Goal: Communication & Community: Answer question/provide support

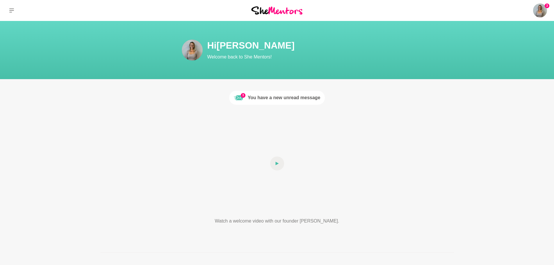
click at [276, 101] on div "You have a new unread message" at bounding box center [284, 97] width 73 height 7
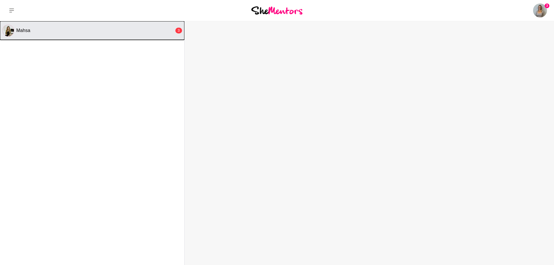
click at [43, 37] on button "Mahsa 3" at bounding box center [92, 30] width 184 height 19
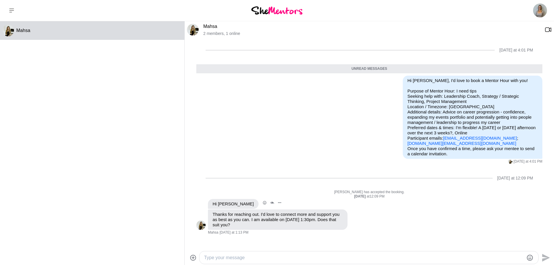
scroll to position [58, 0]
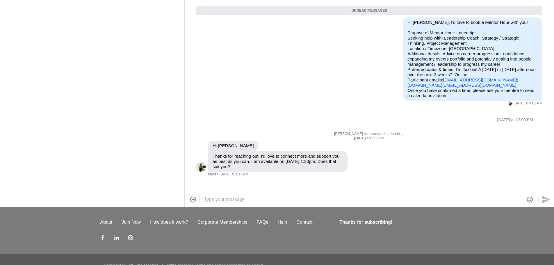
click at [240, 194] on div at bounding box center [368, 199] width 339 height 12
click at [237, 202] on textarea "Type your message" at bounding box center [363, 199] width 319 height 7
click at [256, 203] on div at bounding box center [363, 199] width 319 height 8
click at [250, 201] on textarea "Type your message" at bounding box center [363, 199] width 319 height 7
type textarea "Hi Mahsa, thank you so much for offering up your time for me! Tuesday 2 Septemb…"
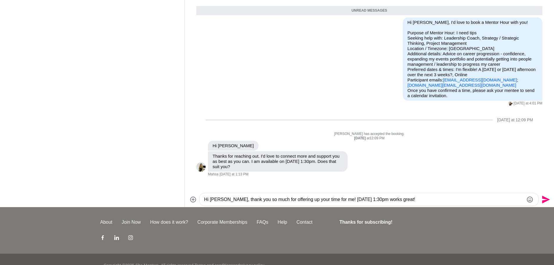
scroll to position [0, 0]
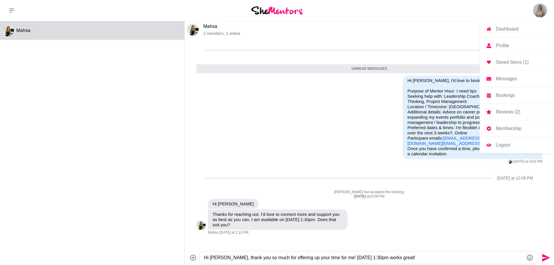
click at [539, 11] on img at bounding box center [540, 10] width 14 height 14
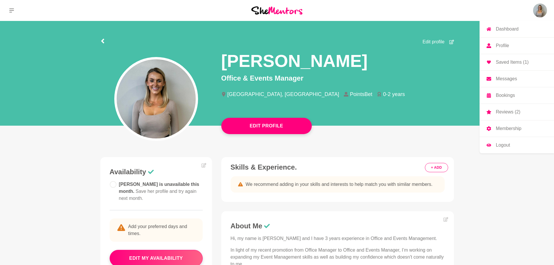
click at [505, 77] on p "Messages" at bounding box center [505, 78] width 21 height 5
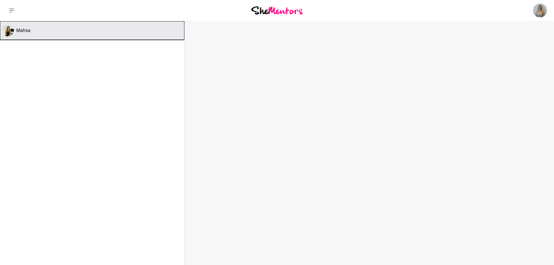
click at [48, 32] on div "Mahsa" at bounding box center [99, 31] width 166 height 6
click at [44, 28] on div "Mahsa" at bounding box center [99, 31] width 166 height 6
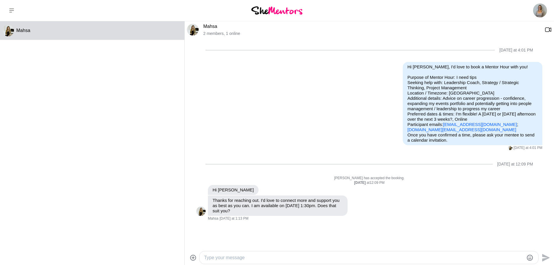
click at [263, 257] on textarea "Type your message" at bounding box center [363, 257] width 319 height 7
type textarea "Hi Mahsa,"
type textarea "Thank you for offering up your time for me! Tuesday 2 September 1:30pm works gr…"
click at [542, 250] on icon "Send" at bounding box center [544, 250] width 9 height 9
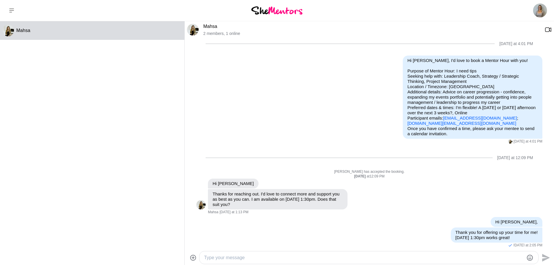
scroll to position [10, 0]
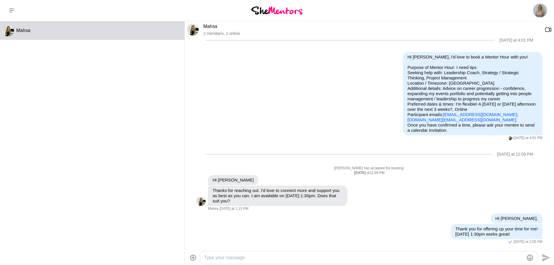
click at [282, 260] on textarea "Type your message" at bounding box center [363, 257] width 319 height 7
type textarea "Can I have your email to arrange the calendar invite?"
click at [545, 253] on icon "Send" at bounding box center [546, 254] width 8 height 8
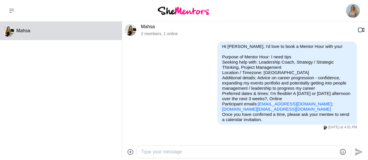
scroll to position [20, 0]
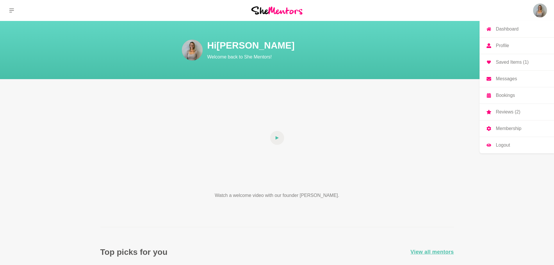
click at [512, 112] on p "Reviews (2)" at bounding box center [507, 112] width 24 height 5
